Goal: Transaction & Acquisition: Download file/media

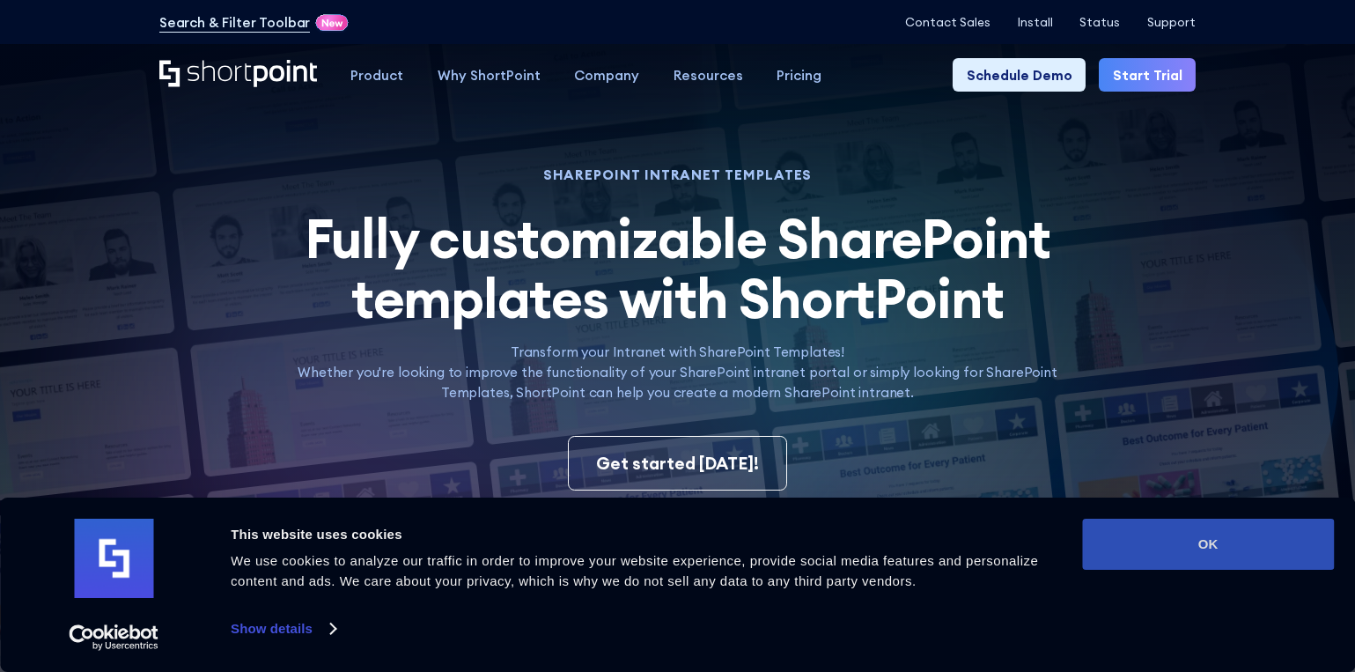
click at [1216, 558] on div "Consent Details [#IABV2SETTINGS#] About This website uses cookies We use cookie…" at bounding box center [677, 584] width 1312 height 132
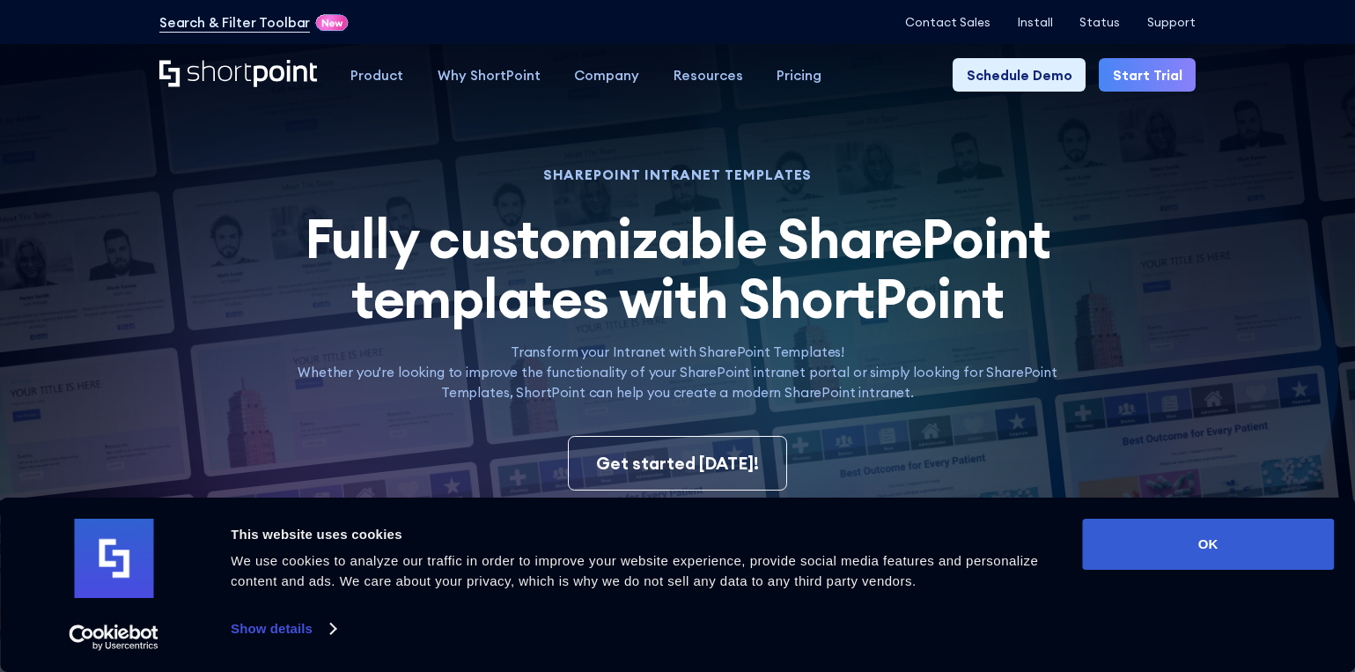
click at [1148, 82] on link "Start Trial" at bounding box center [1147, 74] width 97 height 33
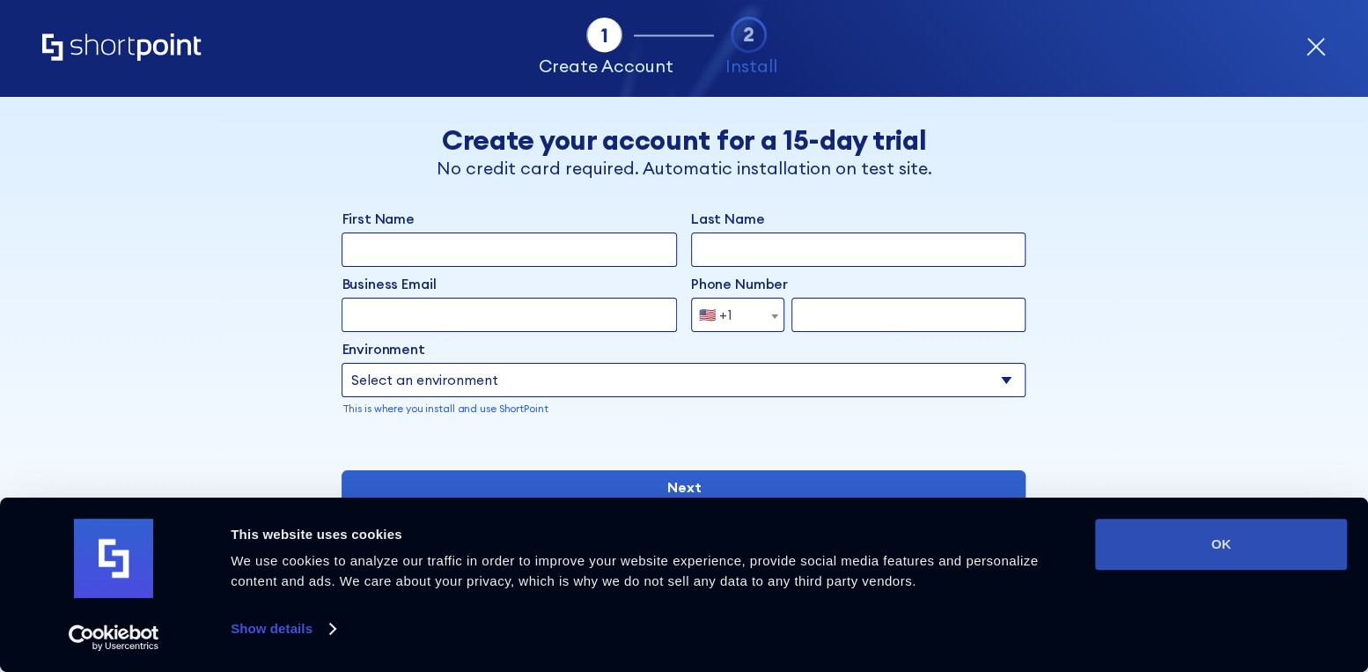
click at [1271, 522] on button "OK" at bounding box center [1221, 543] width 252 height 51
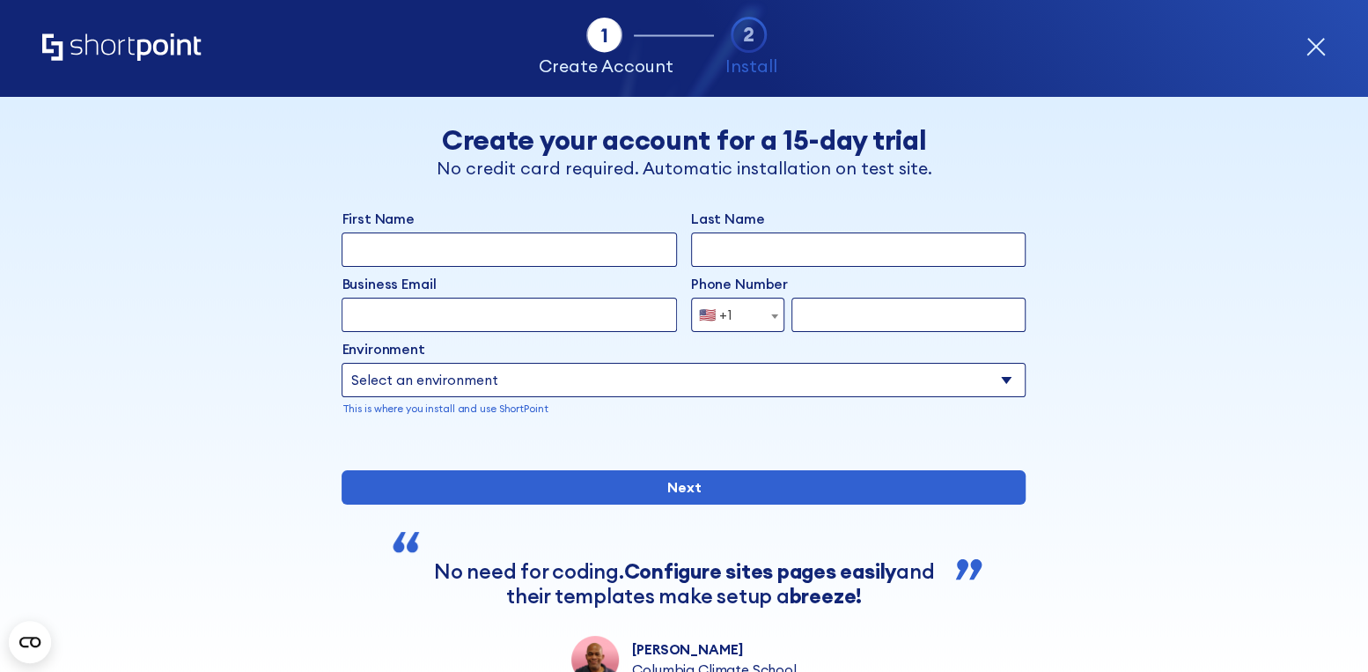
click at [530, 254] on input "First Name" at bounding box center [509, 249] width 335 height 34
type input "Amanda"
type input "Hurt"
type input "ahurt@sunmechanical.net"
select select "+1"
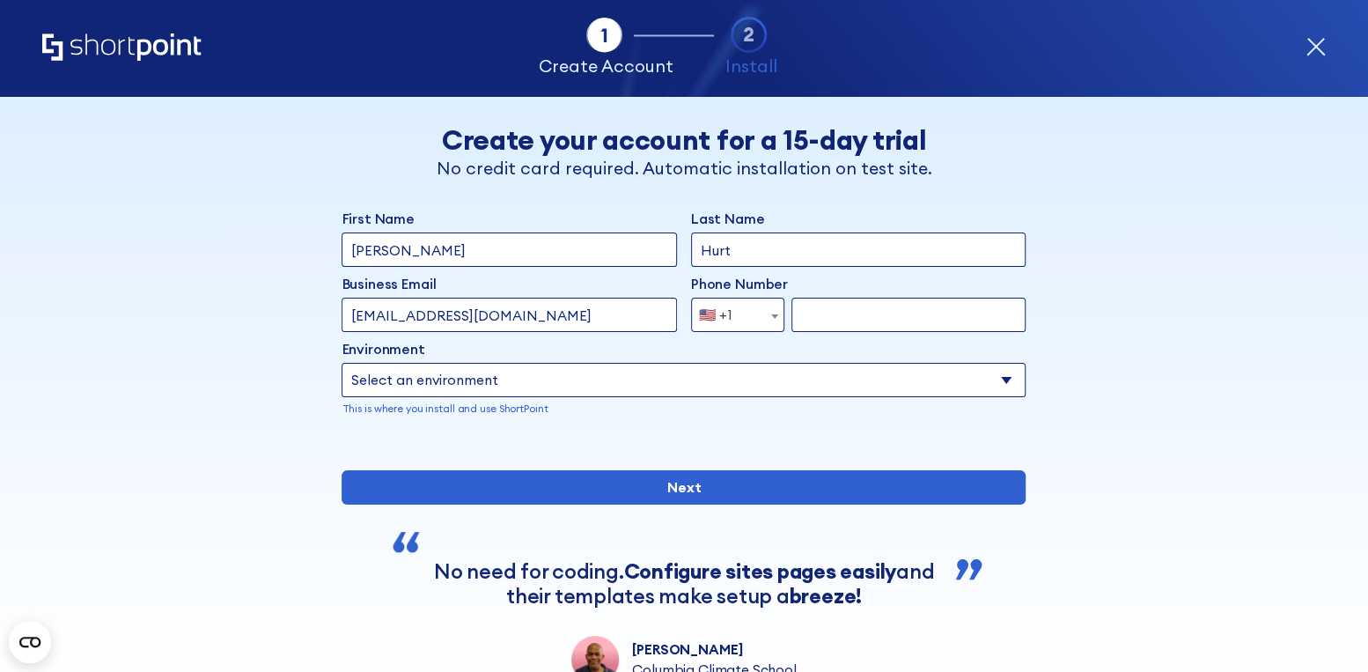
type input "5209910998"
click at [489, 384] on select "Select an environment Microsoft 365 SharePoint Online SharePoint 2019 (On-Premi…" at bounding box center [684, 380] width 684 height 34
click at [342, 363] on select "Select an environment Microsoft 365 SharePoint Online SharePoint 2019 (On-Premi…" at bounding box center [684, 380] width 684 height 34
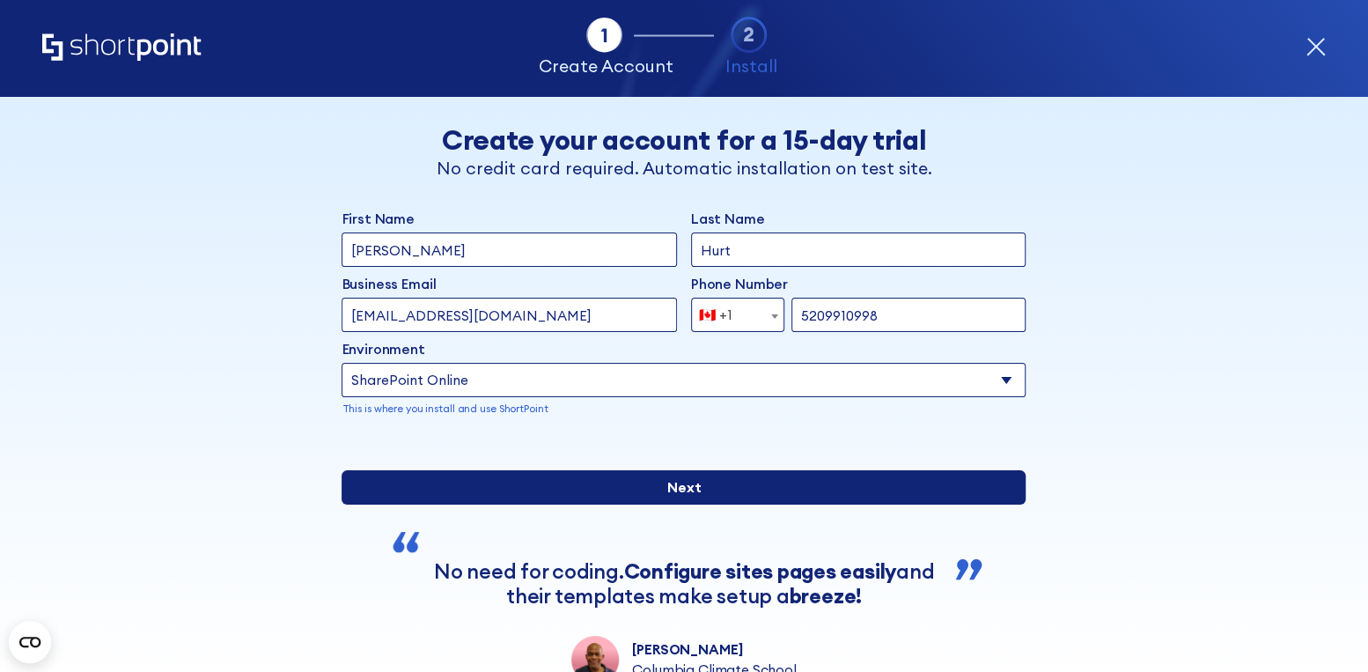
click at [693, 504] on input "Next" at bounding box center [684, 487] width 684 height 34
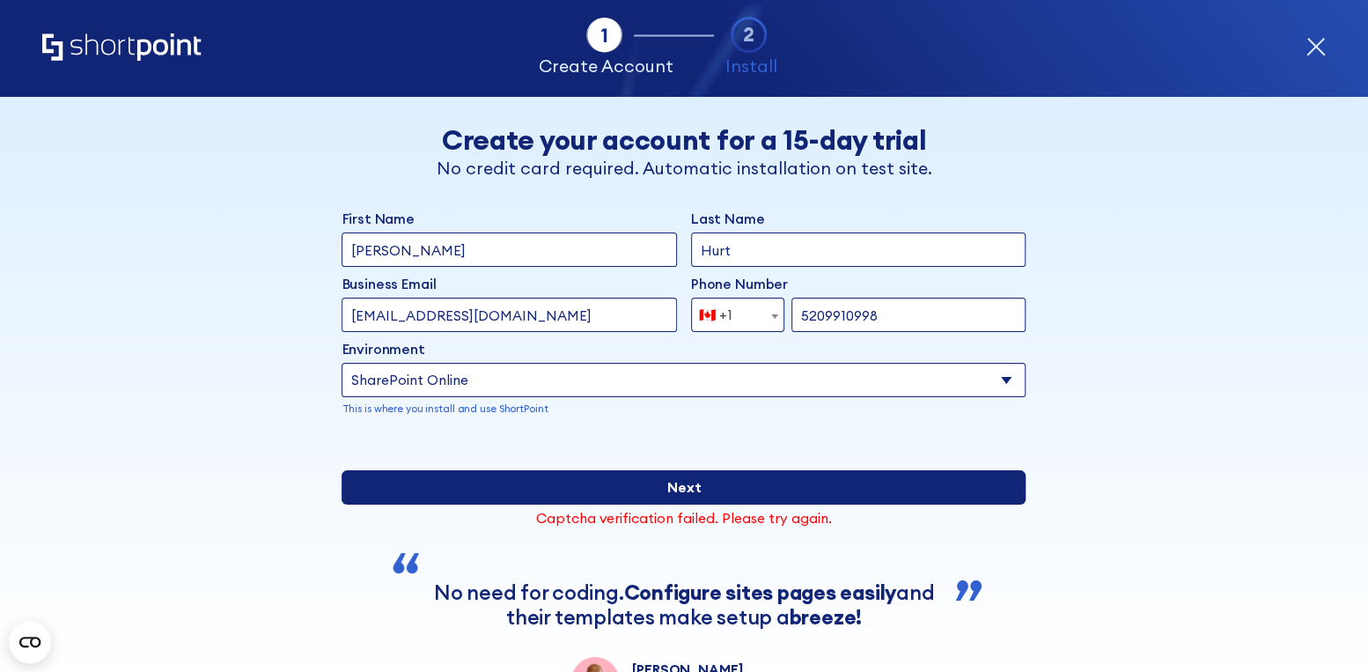
click at [662, 504] on input "Next" at bounding box center [684, 487] width 684 height 34
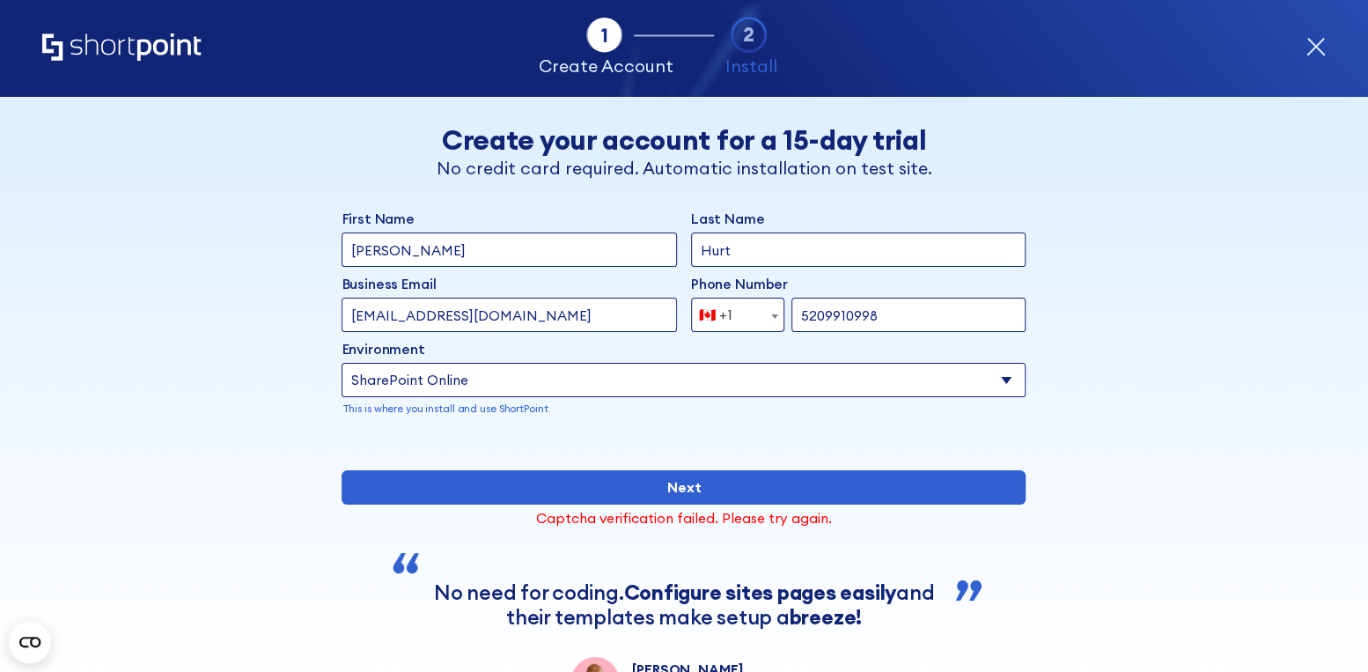
click at [544, 389] on select "Select an environment Microsoft 365 SharePoint Online SharePoint 2019 (On-Premi…" at bounding box center [684, 380] width 684 height 34
select select "Microsoft 365"
click at [342, 363] on select "Select an environment Microsoft 365 SharePoint Online SharePoint 2019 (On-Premi…" at bounding box center [684, 380] width 684 height 34
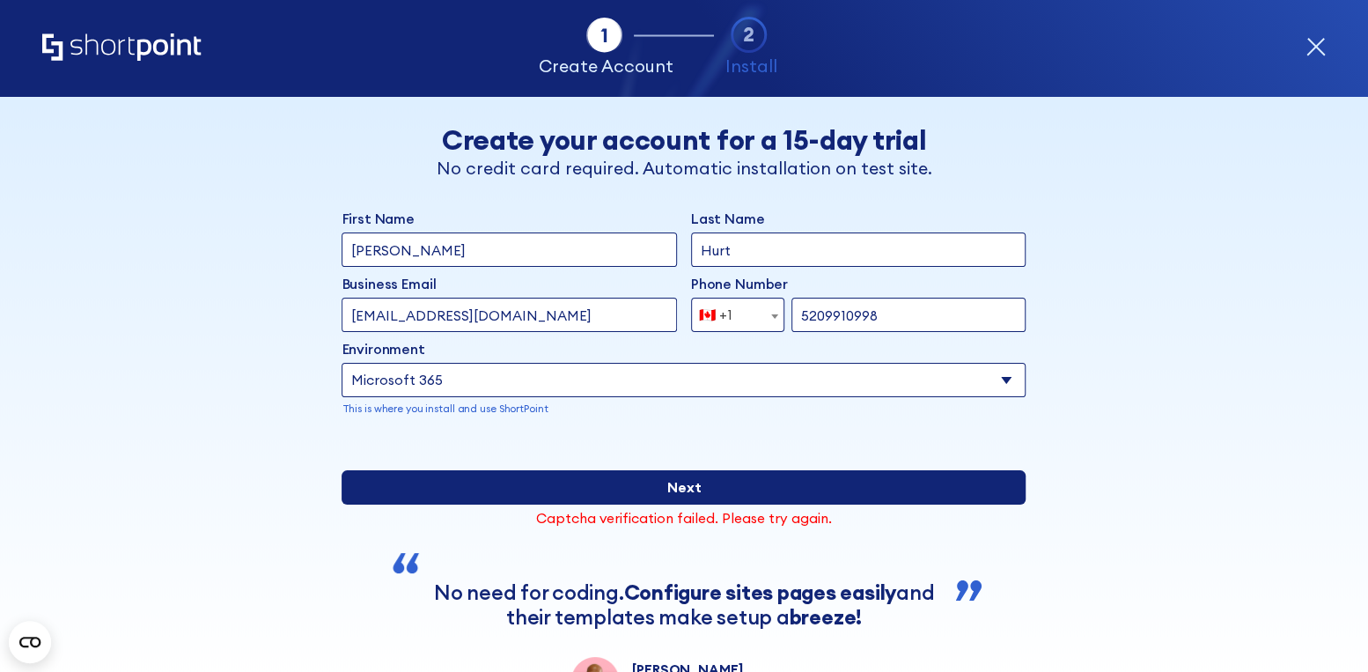
click at [641, 532] on div "First Name Amanda Last Name Hurt Business Email Invalid Email Address ahurt@sun…" at bounding box center [684, 456] width 684 height 495
click at [658, 504] on input "Next" at bounding box center [684, 487] width 684 height 34
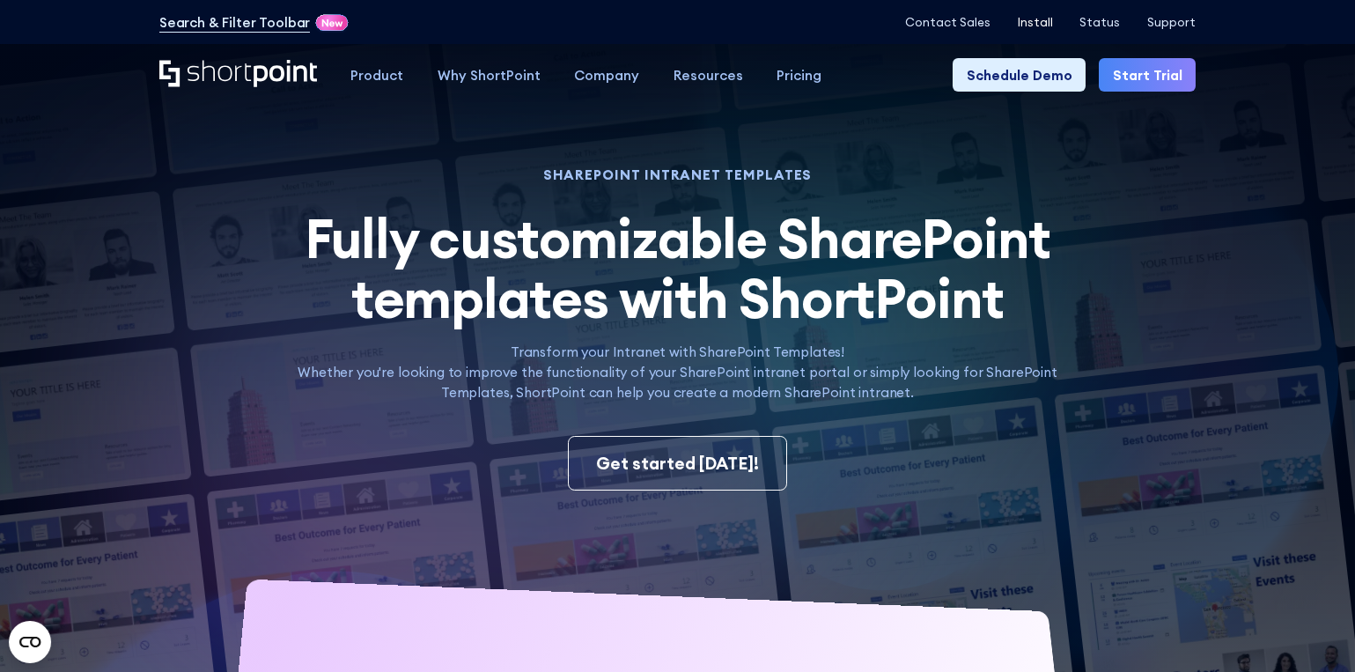
click at [1038, 23] on p "Install" at bounding box center [1035, 23] width 35 height 14
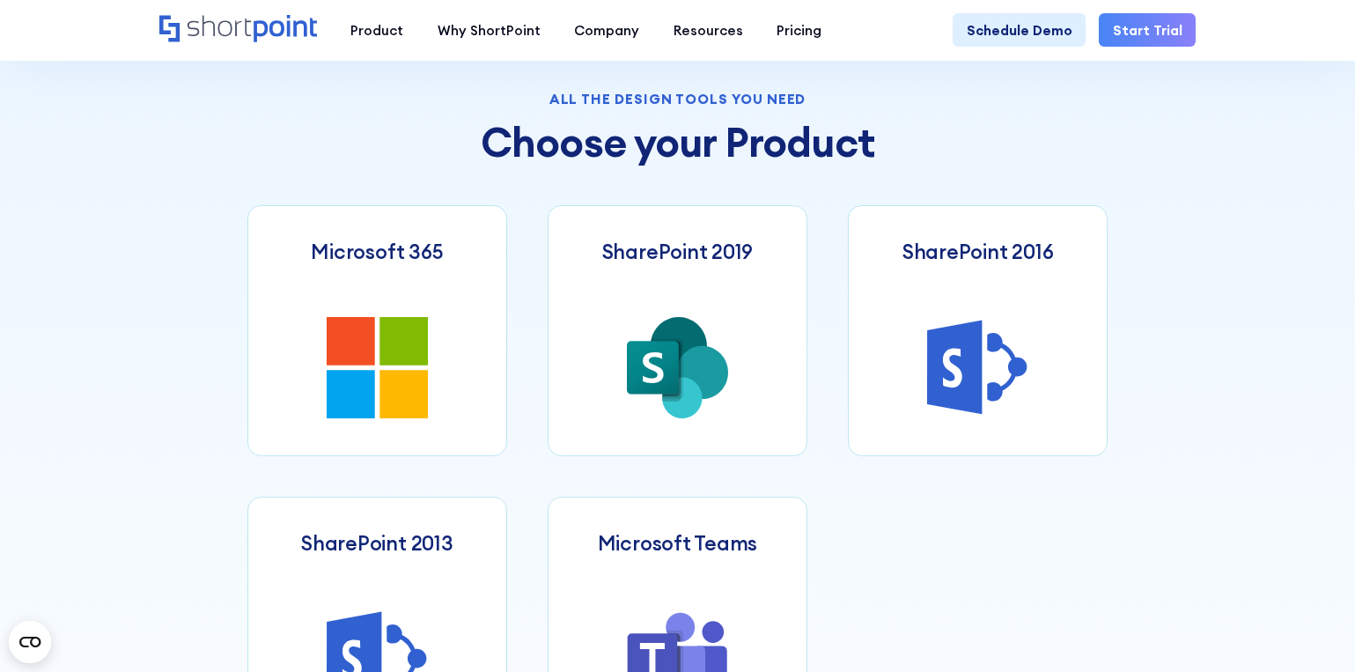
scroll to position [792, 0]
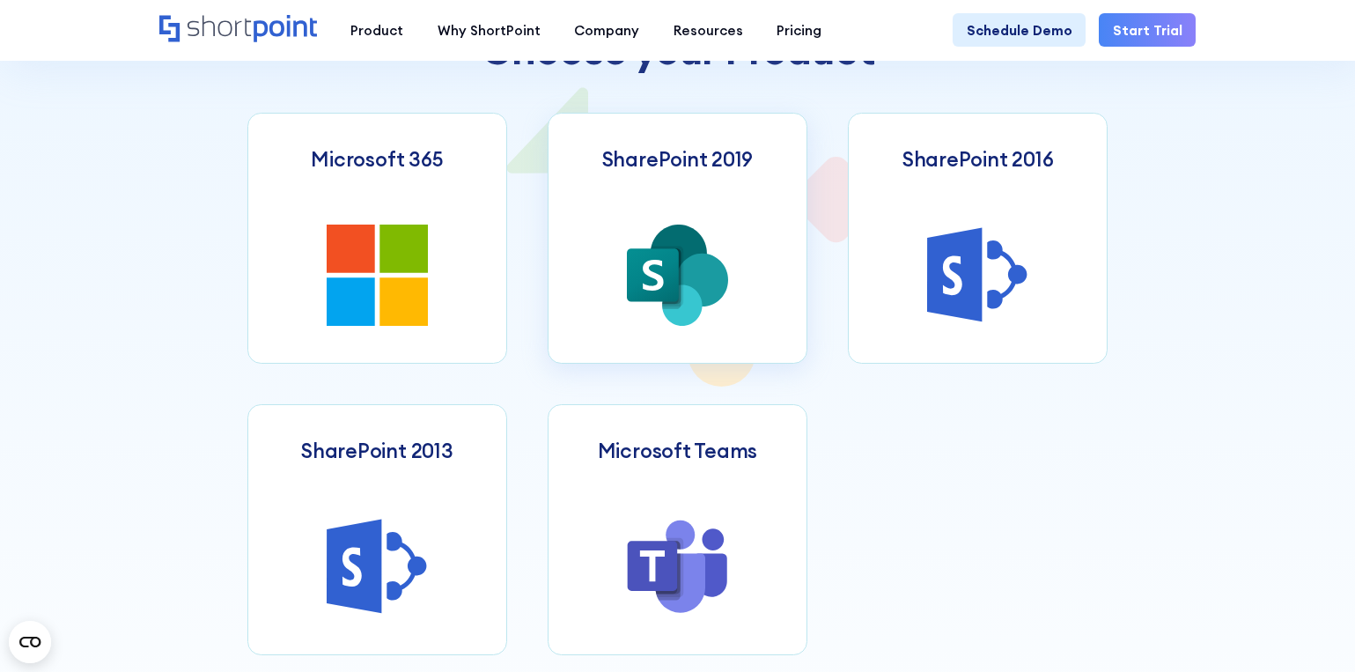
click at [645, 274] on icon at bounding box center [653, 276] width 21 height 31
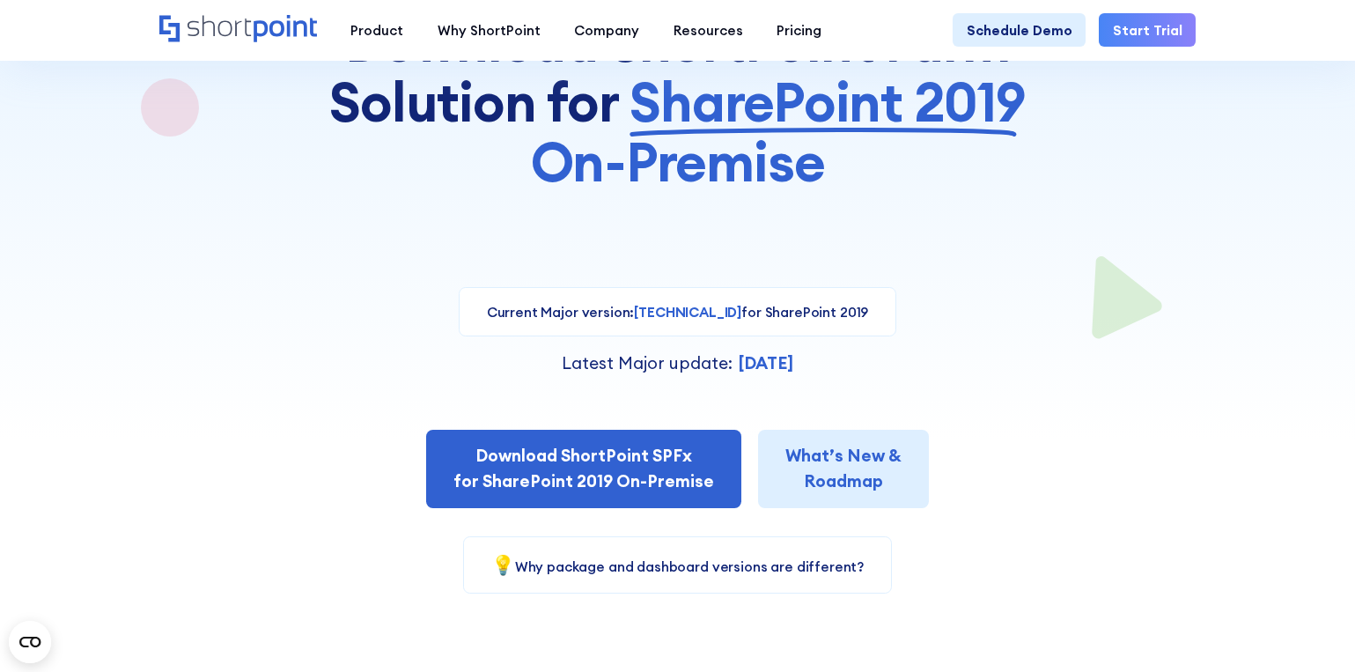
scroll to position [264, 0]
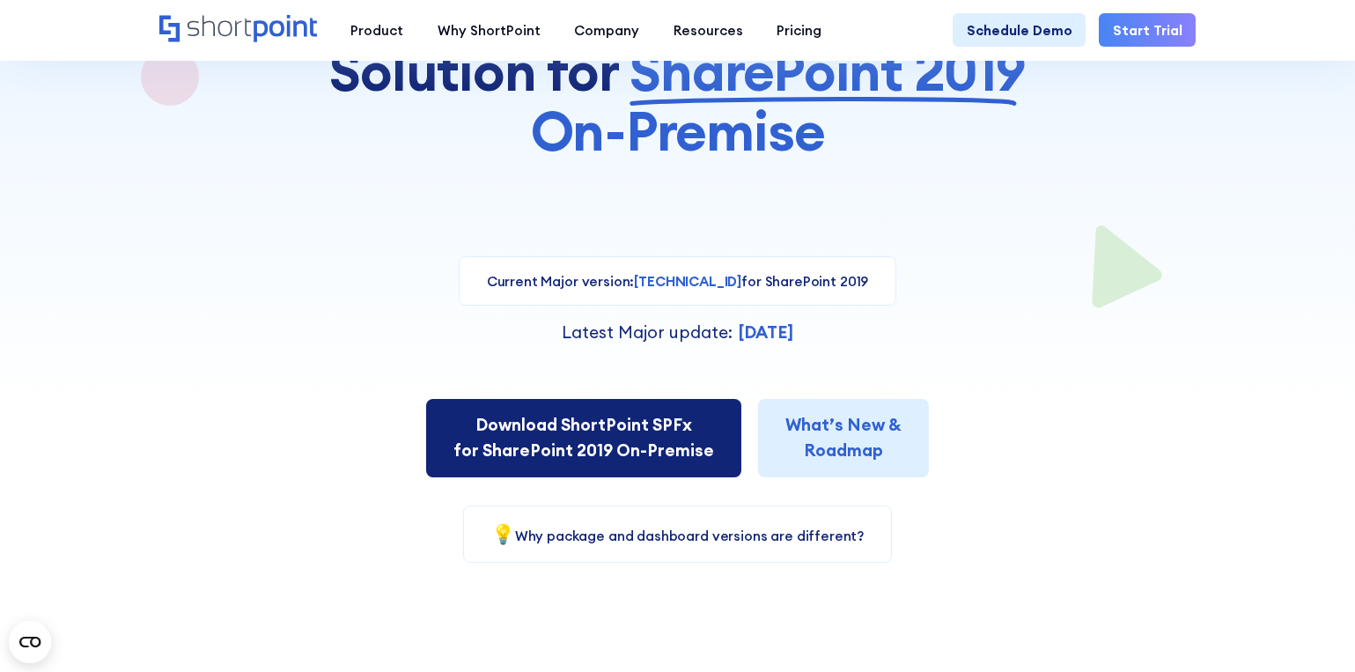
click at [692, 444] on link "Download ShortPoint SPFx for SharePoint 2019 On-Premise" at bounding box center [583, 437] width 315 height 77
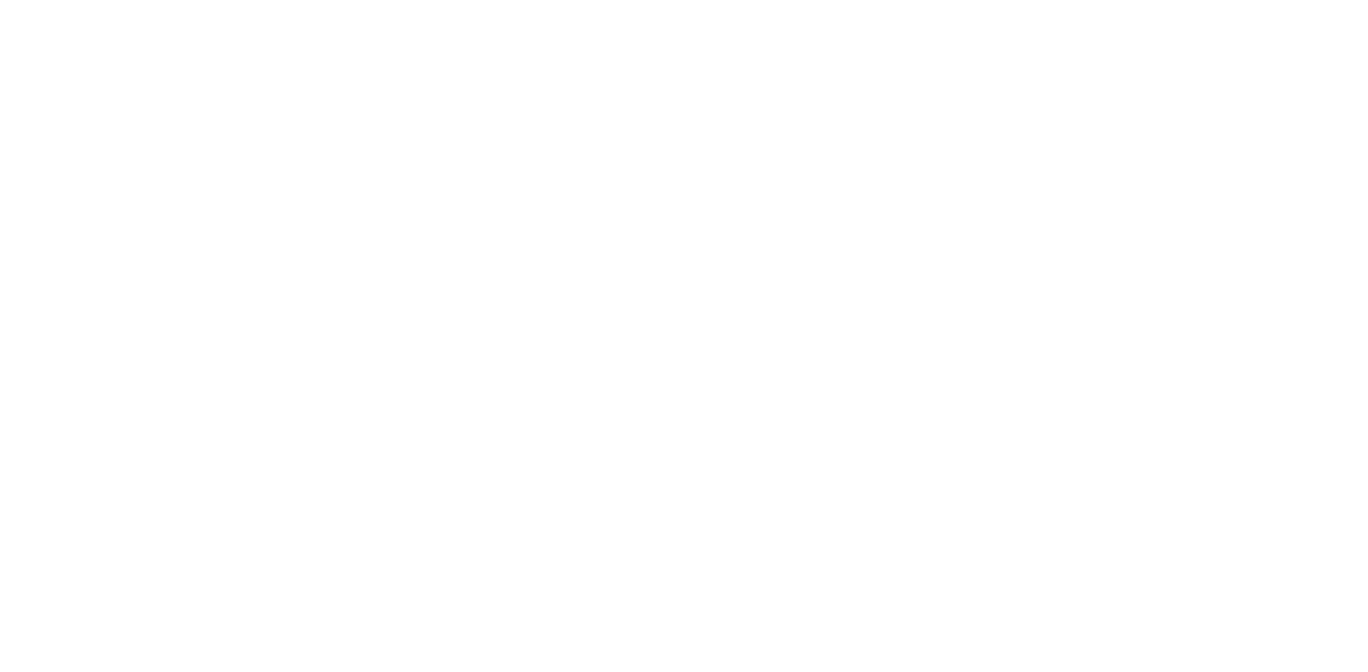
select select "SharePoint 2019 (On-Premise)"
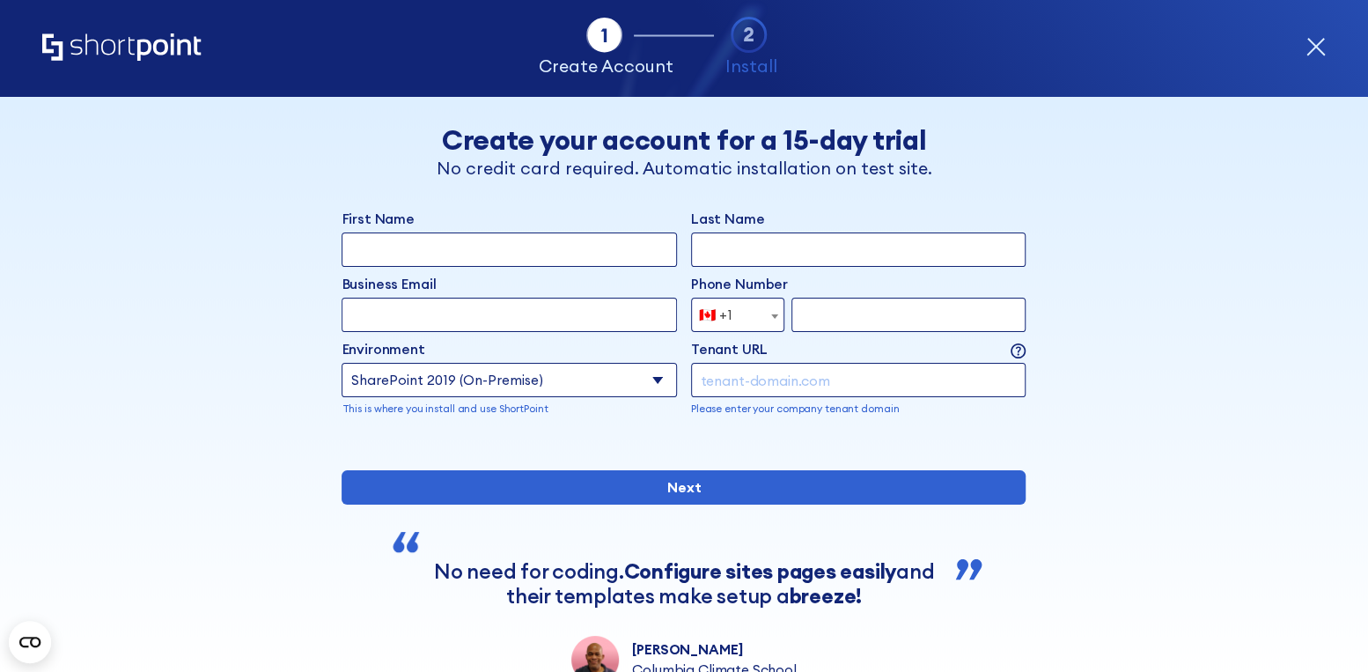
click at [507, 246] on input "First Name" at bounding box center [509, 249] width 335 height 34
type input "[PERSON_NAME]"
type input "Hurt"
type input "[EMAIL_ADDRESS][DOMAIN_NAME]"
type input "5209910998"
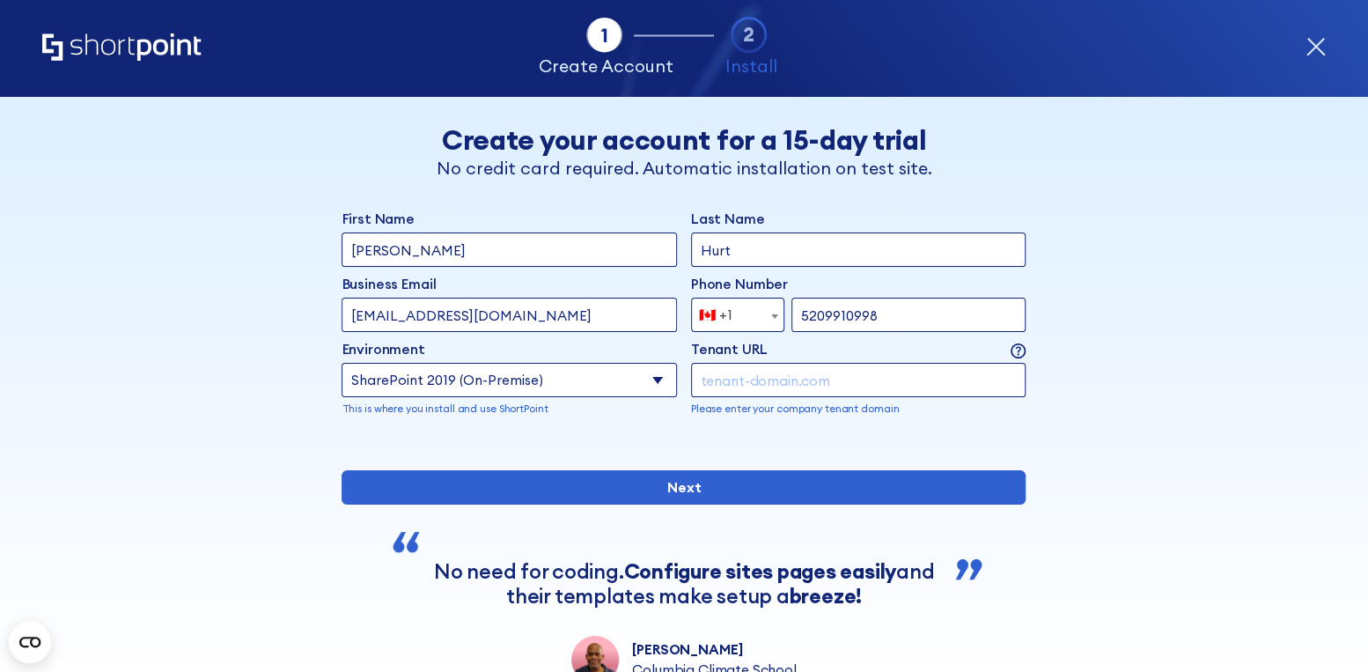
click at [719, 378] on input "form" at bounding box center [858, 380] width 335 height 34
click at [813, 378] on input "form" at bounding box center [858, 380] width 335 height 34
paste input "https://sunmechanical.sharepoint.com/"
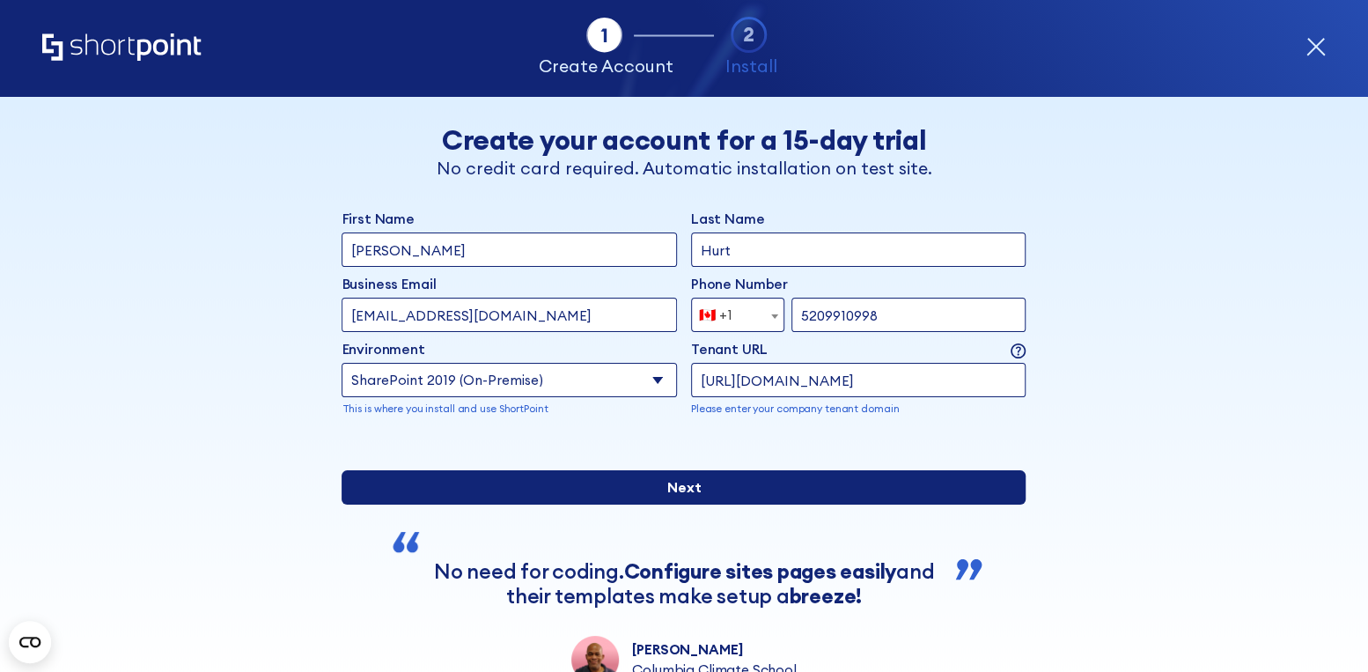
type input "https://sunmechanical.sharepoint.com/"
click at [616, 504] on input "Next" at bounding box center [684, 487] width 684 height 34
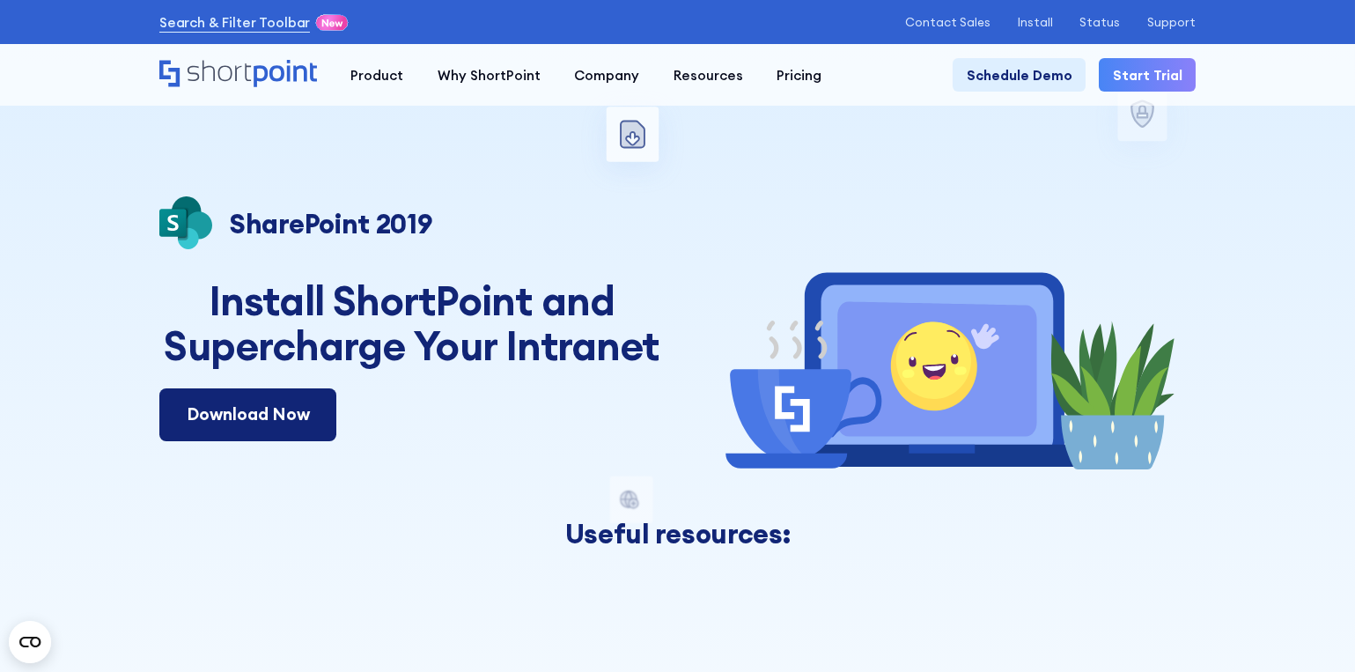
click at [275, 416] on link "Download Now" at bounding box center [248, 414] width 178 height 53
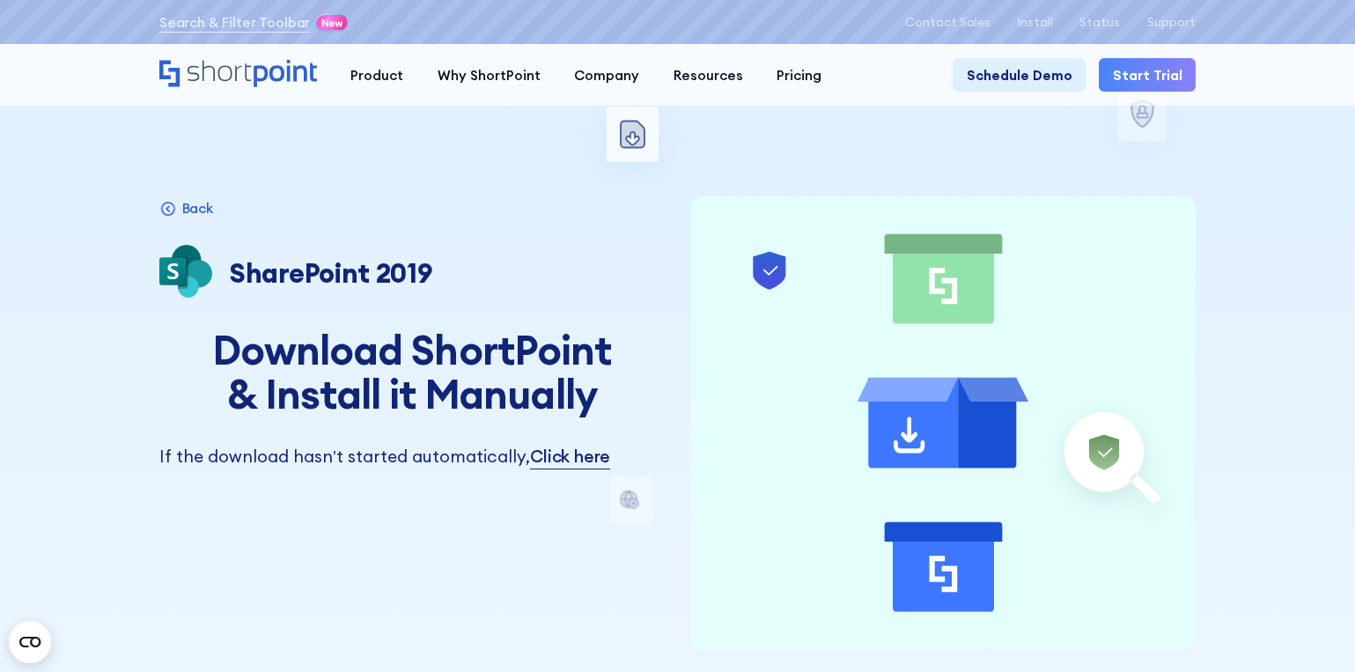
click at [1328, 424] on div "invite a user to install steps after download Microsoft 365 SharePoint Online S…" at bounding box center [677, 530] width 1355 height 1060
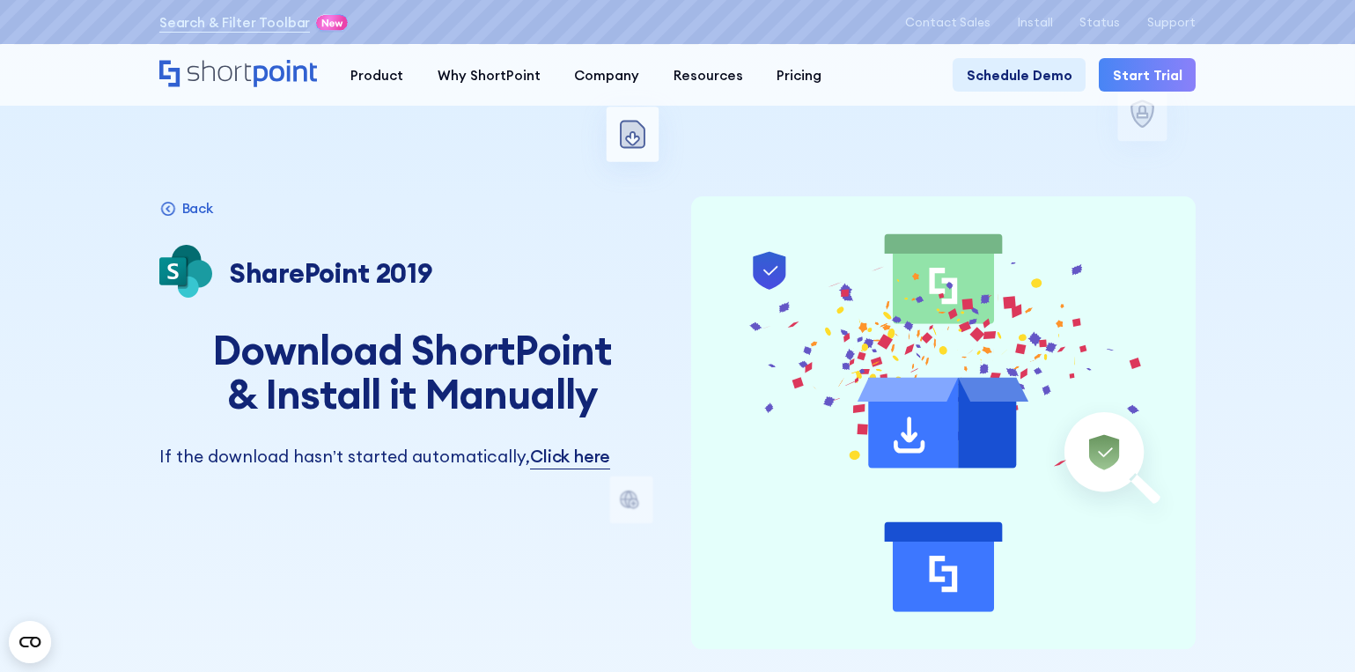
click at [1032, 11] on div "Search & Filter Toolbar -725 Days -7 Hours -40 Minutes -28 Seconds Until Launch…" at bounding box center [677, 23] width 1036 height 24
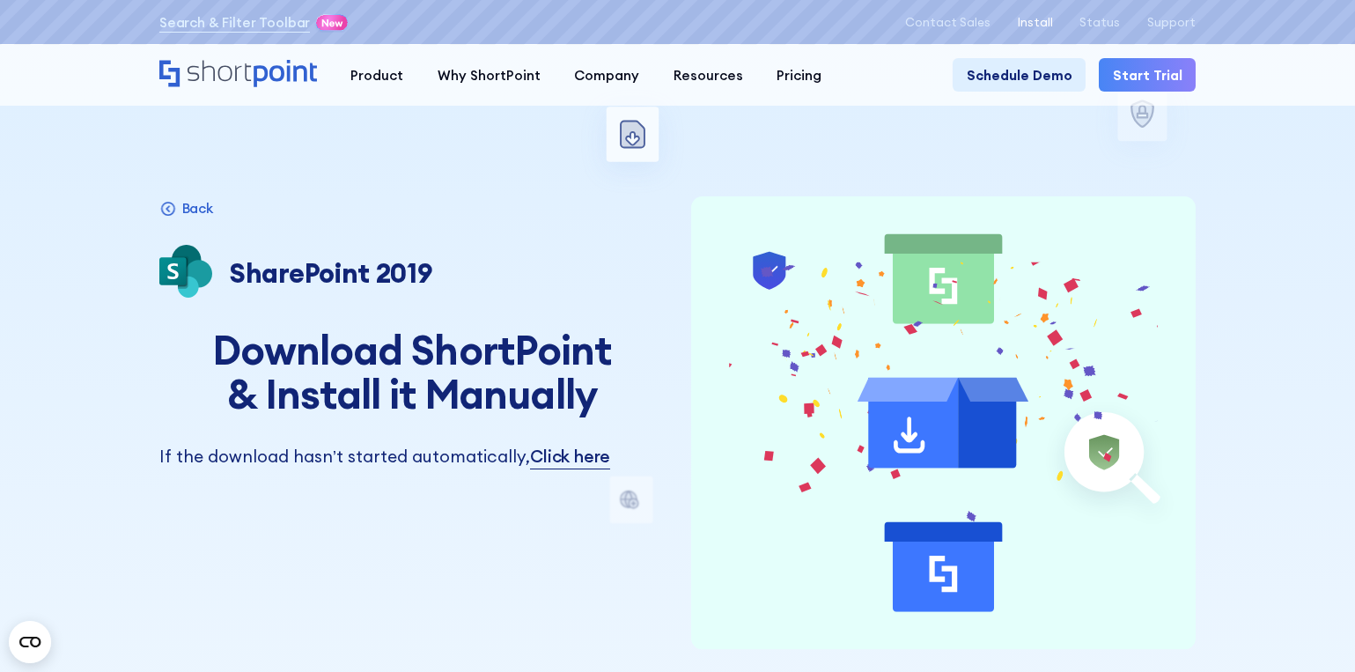
click at [1032, 18] on p "Install" at bounding box center [1035, 23] width 35 height 14
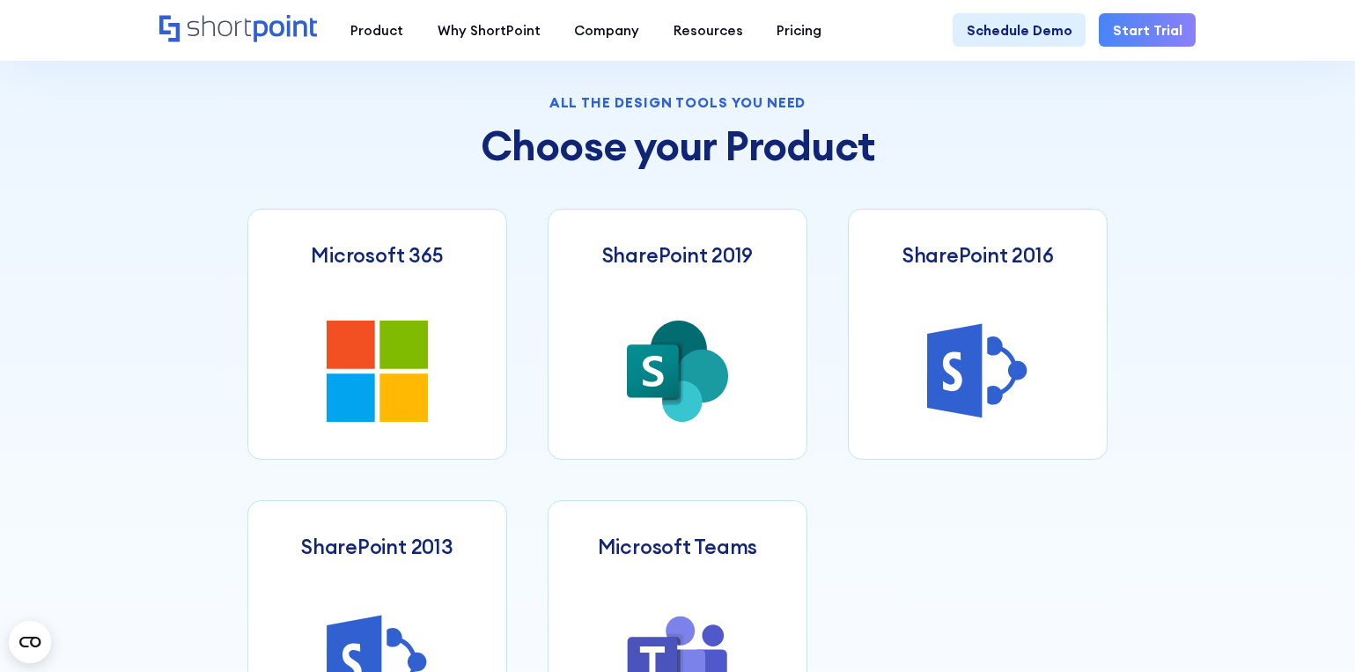
scroll to position [704, 0]
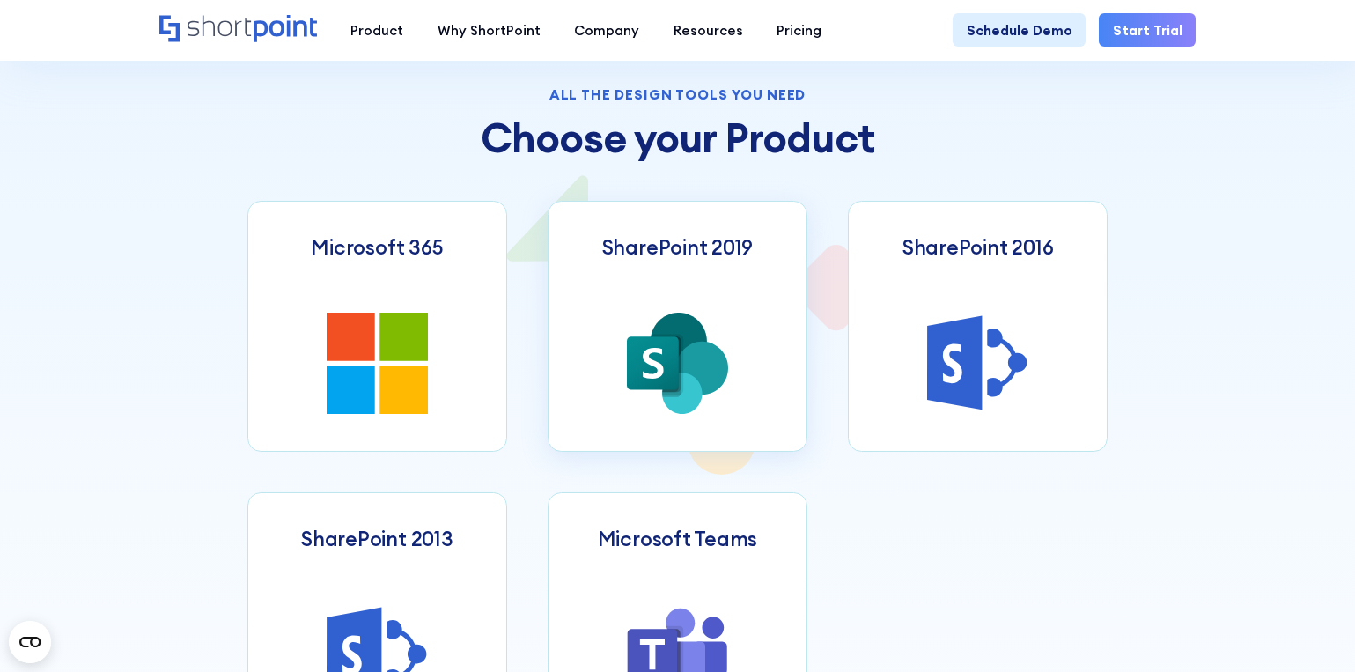
click at [699, 320] on link "SharePoint 2019" at bounding box center [677, 326] width 260 height 251
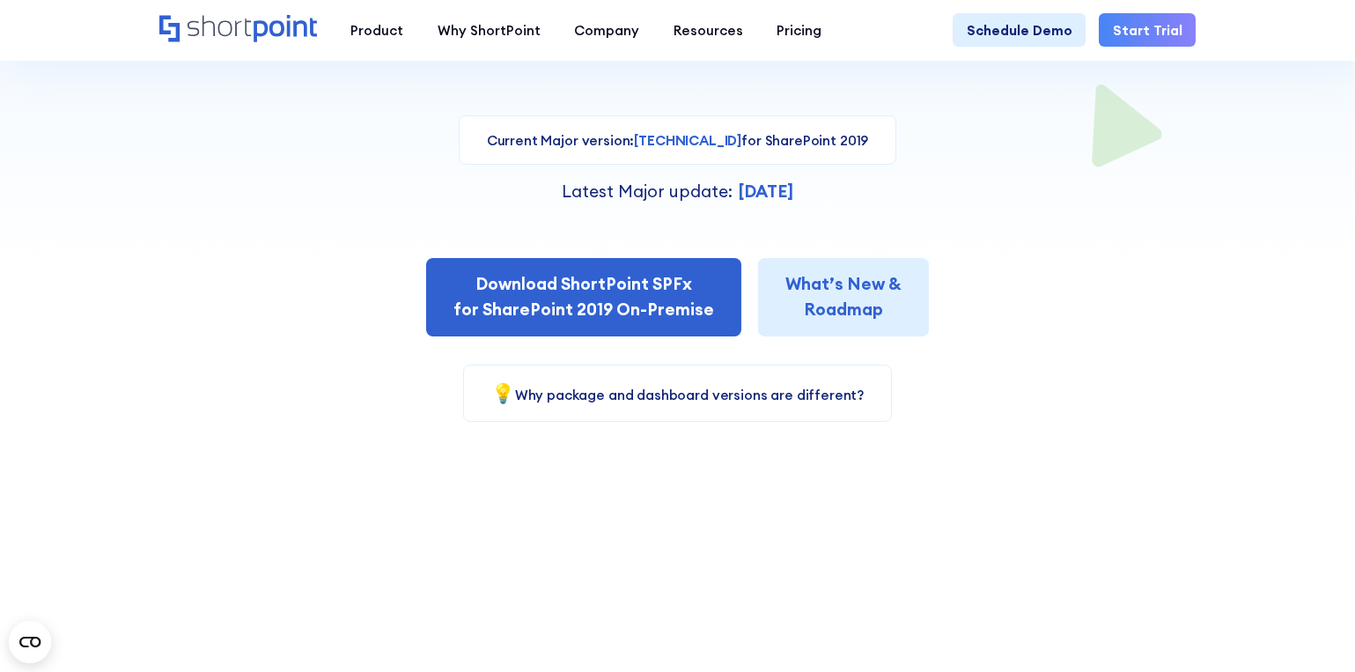
scroll to position [440, 0]
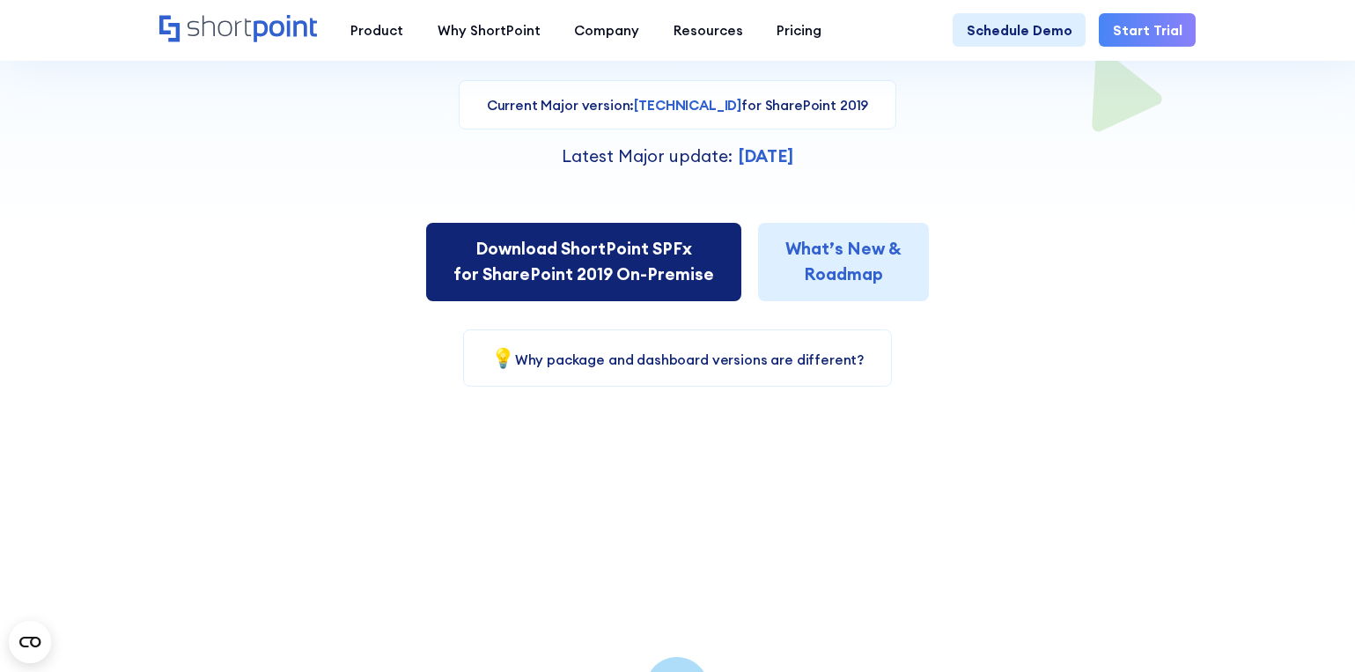
click at [696, 263] on link "Download ShortPoint SPFx for SharePoint 2019 On-Premise" at bounding box center [583, 261] width 315 height 77
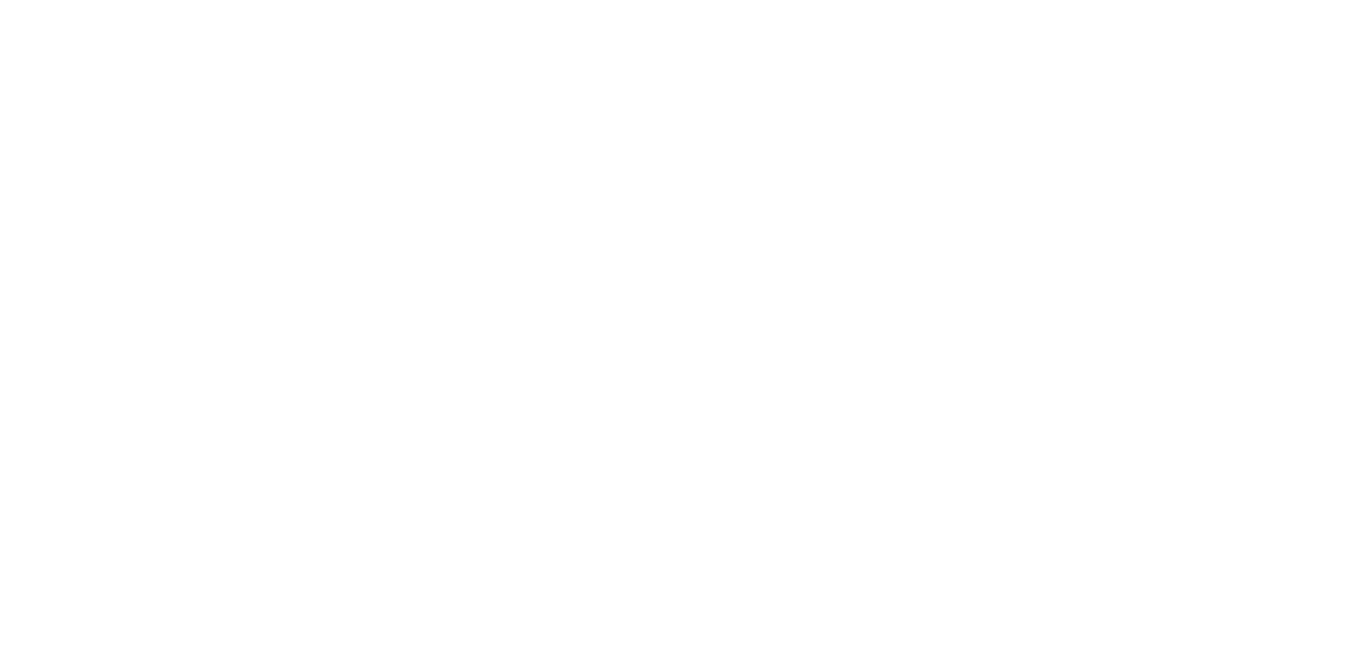
select select "SharePoint 2019 (On-Premise)"
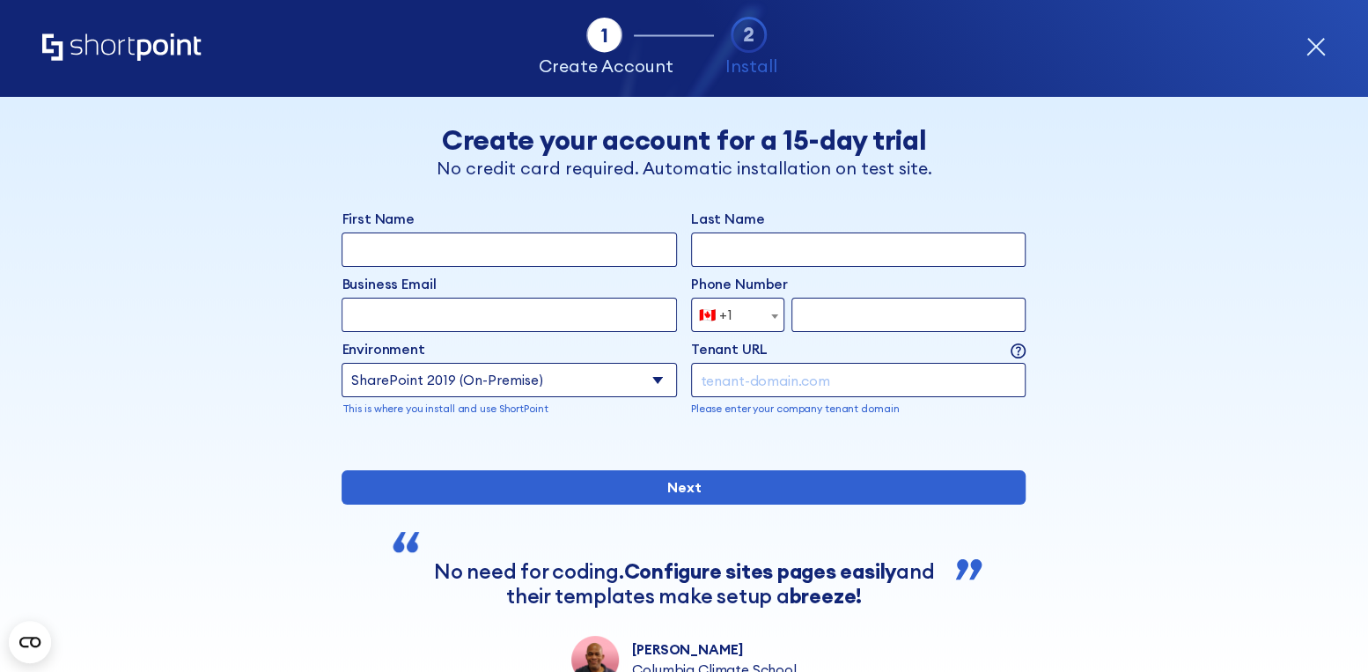
click at [624, 260] on input "First Name" at bounding box center [509, 249] width 335 height 34
type input "[PERSON_NAME]"
type input "Hurt"
type input "[EMAIL_ADDRESS][DOMAIN_NAME]"
type input "5209910998"
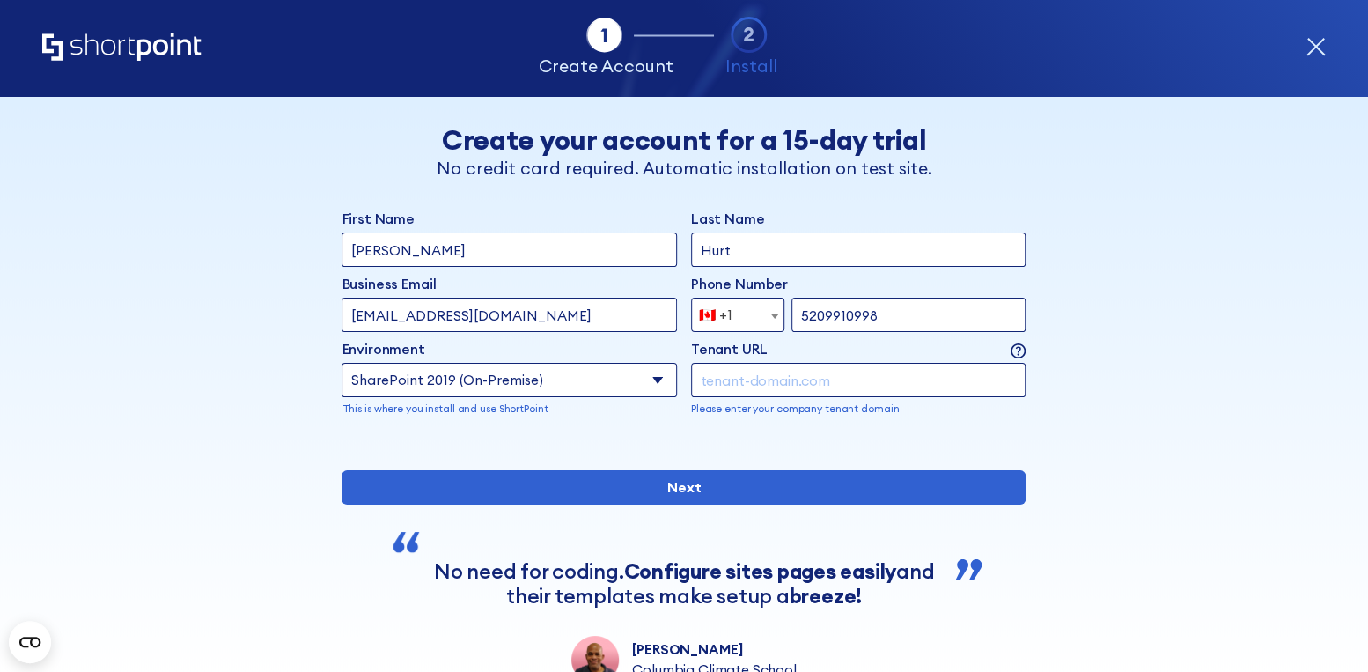
type input "[URL][DOMAIN_NAME]"
drag, startPoint x: 676, startPoint y: 342, endPoint x: 659, endPoint y: 389, distance: 50.4
drag, startPoint x: 659, startPoint y: 389, endPoint x: 533, endPoint y: 225, distance: 207.1
click at [533, 225] on label "First Name" at bounding box center [509, 219] width 335 height 20
click at [533, 232] on input "[PERSON_NAME]" at bounding box center [509, 249] width 335 height 34
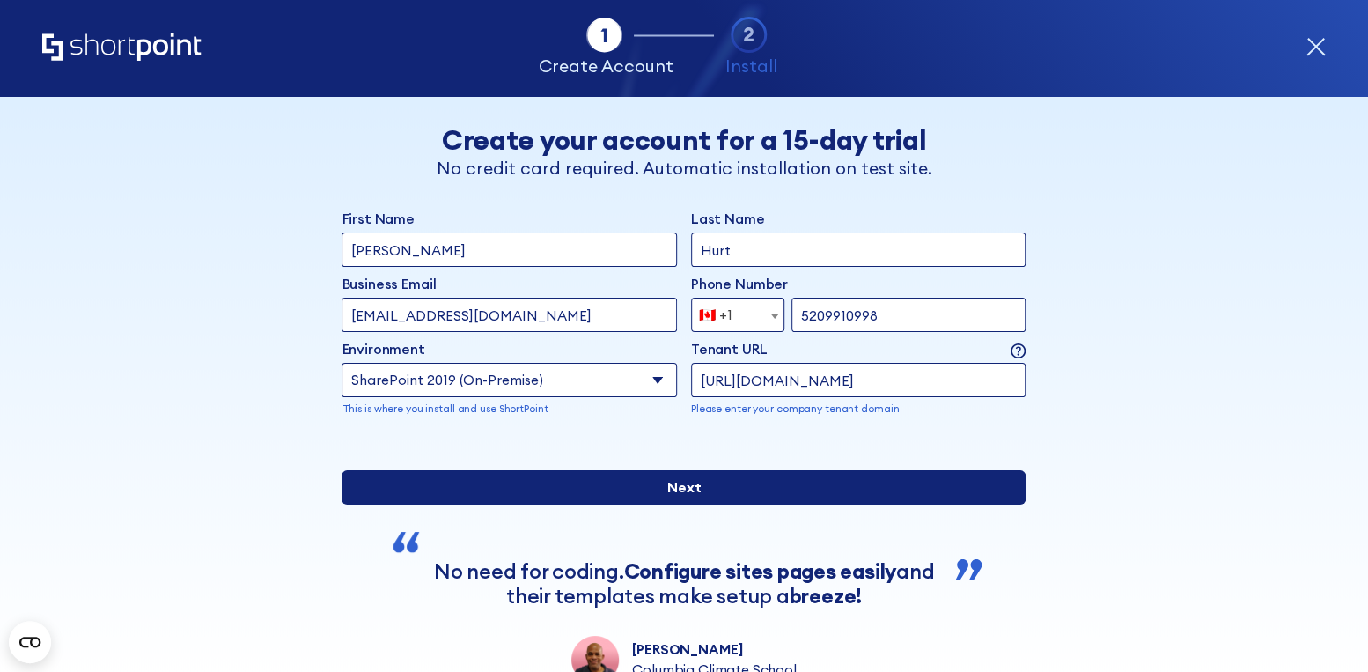
click at [535, 504] on input "Next" at bounding box center [684, 487] width 684 height 34
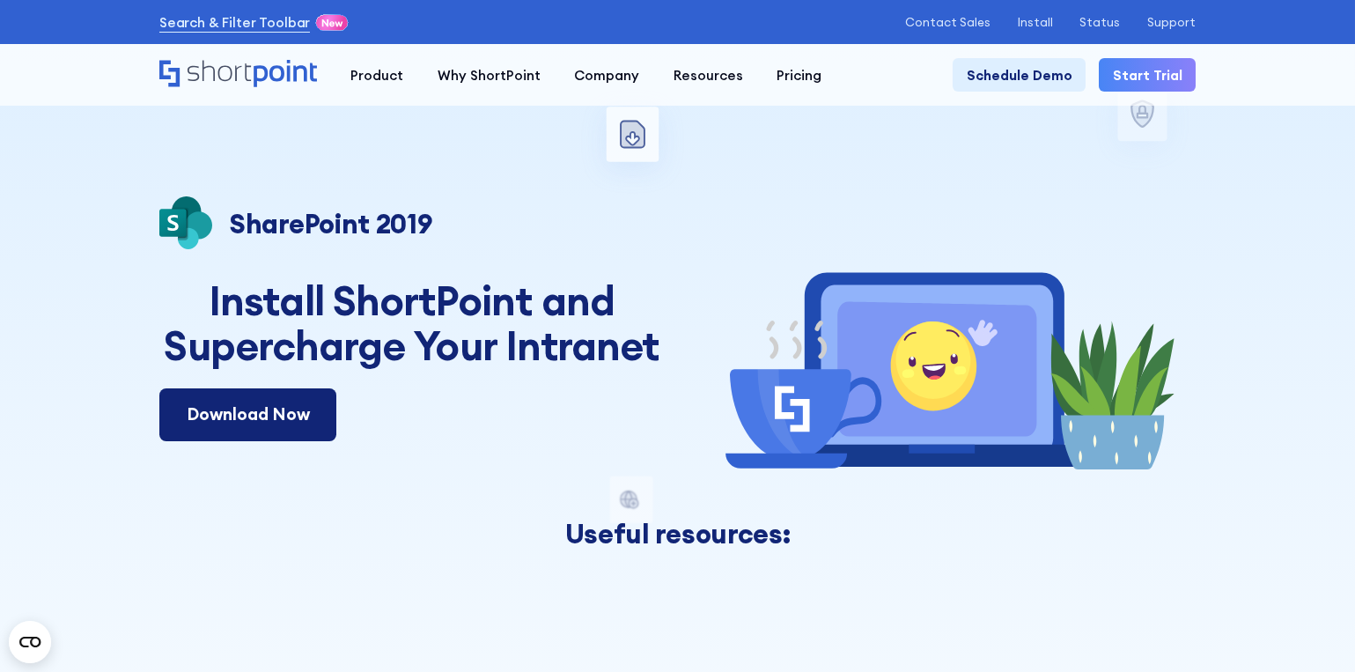
click at [302, 427] on link "Download Now" at bounding box center [248, 414] width 178 height 53
